Goal: Find specific page/section: Find specific page/section

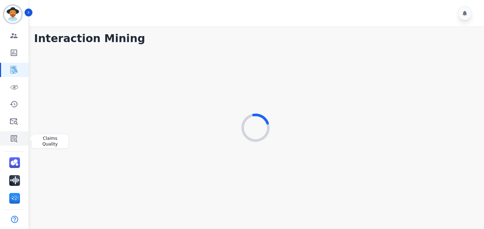
click at [9, 141] on link "Sidebar" at bounding box center [14, 138] width 27 height 14
